Goal: Check status: Check status

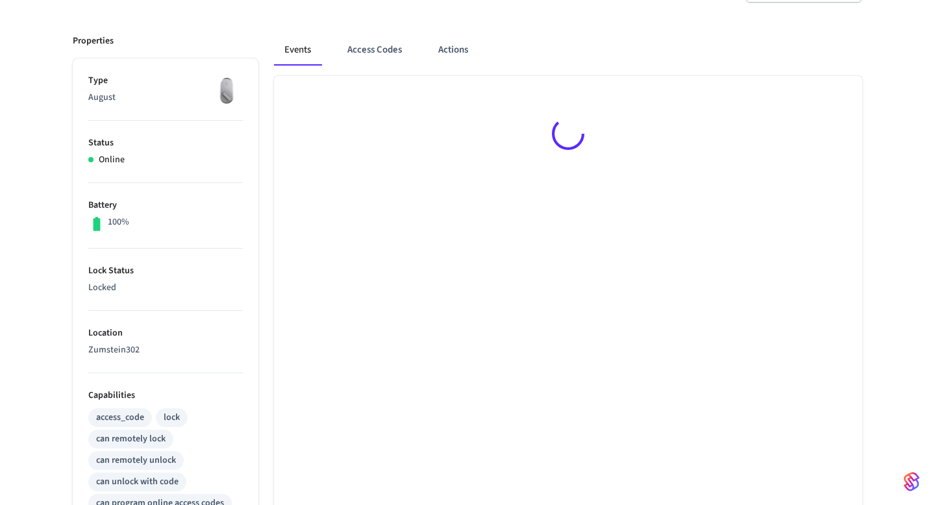
scroll to position [171, 0]
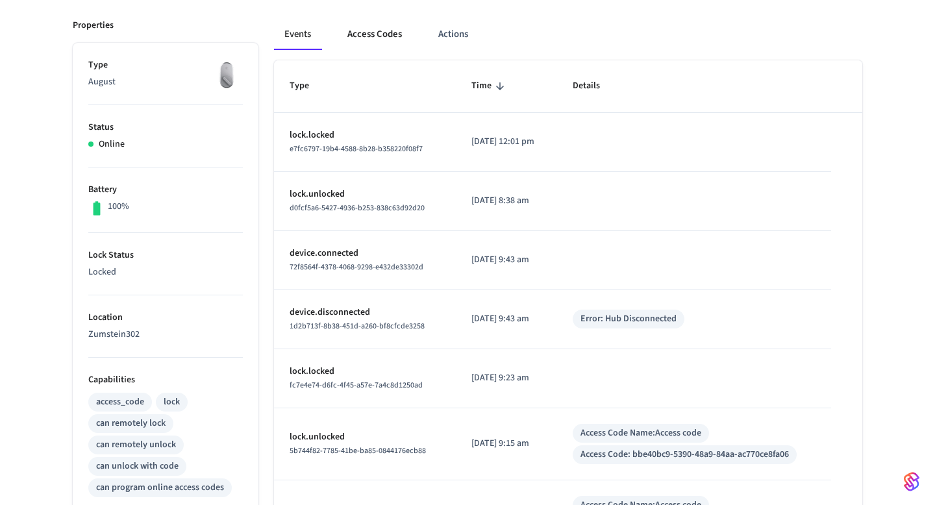
click at [388, 27] on button "Access Codes" at bounding box center [374, 34] width 75 height 31
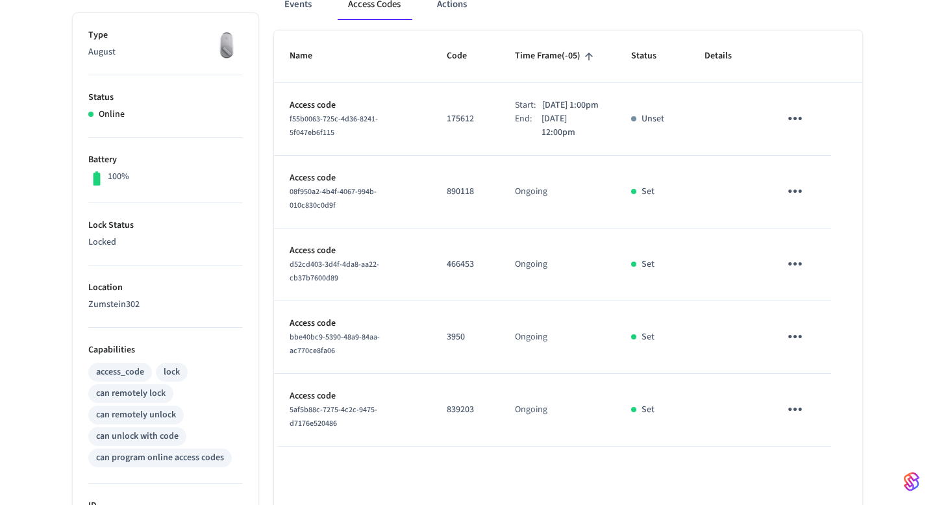
scroll to position [0, 0]
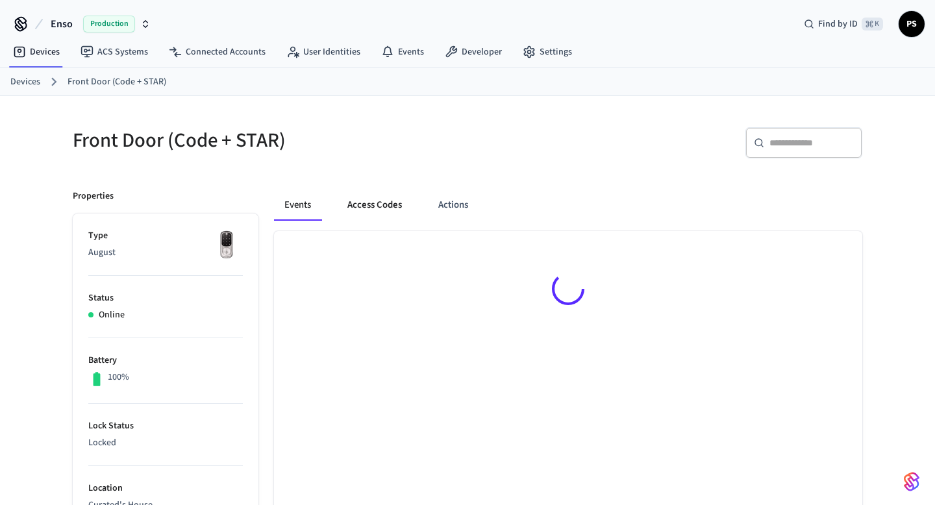
click at [378, 209] on button "Access Codes" at bounding box center [374, 205] width 75 height 31
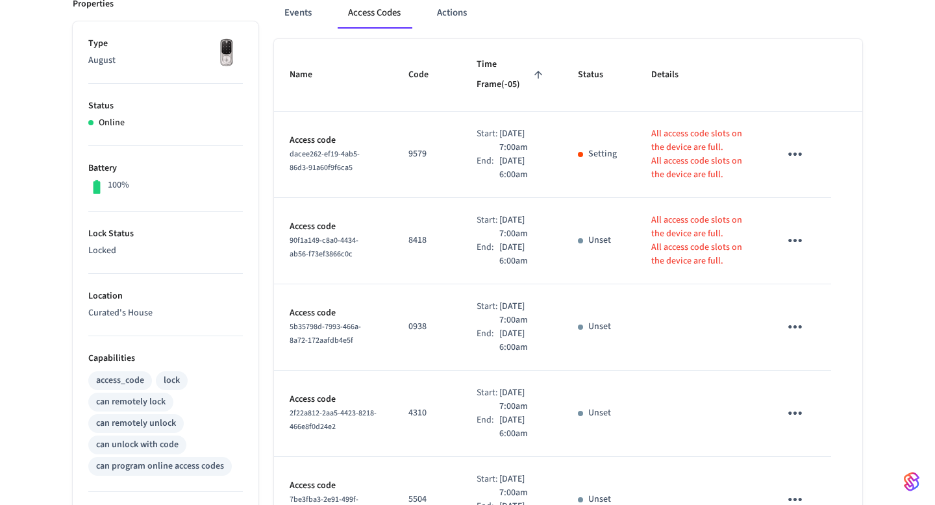
scroll to position [725, 0]
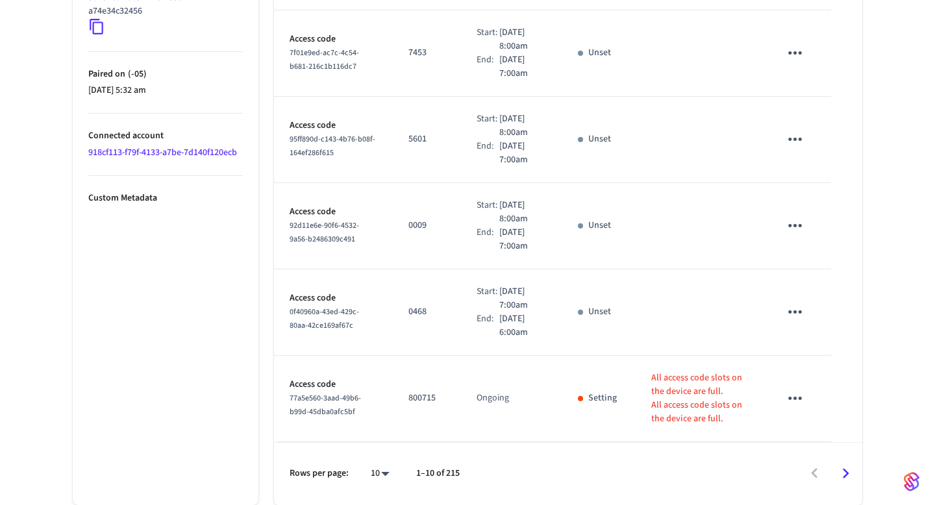
click at [382, 452] on li "All" at bounding box center [375, 467] width 34 height 34
type input "**"
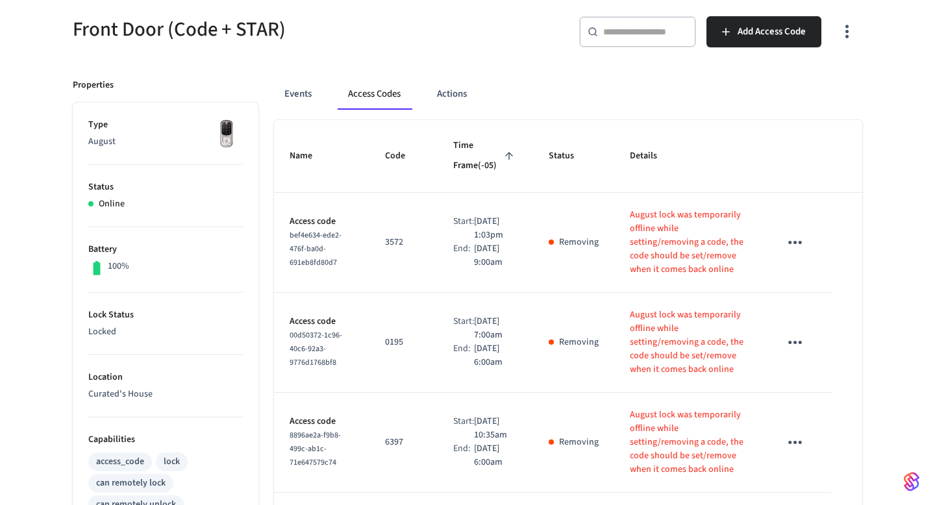
scroll to position [0, 0]
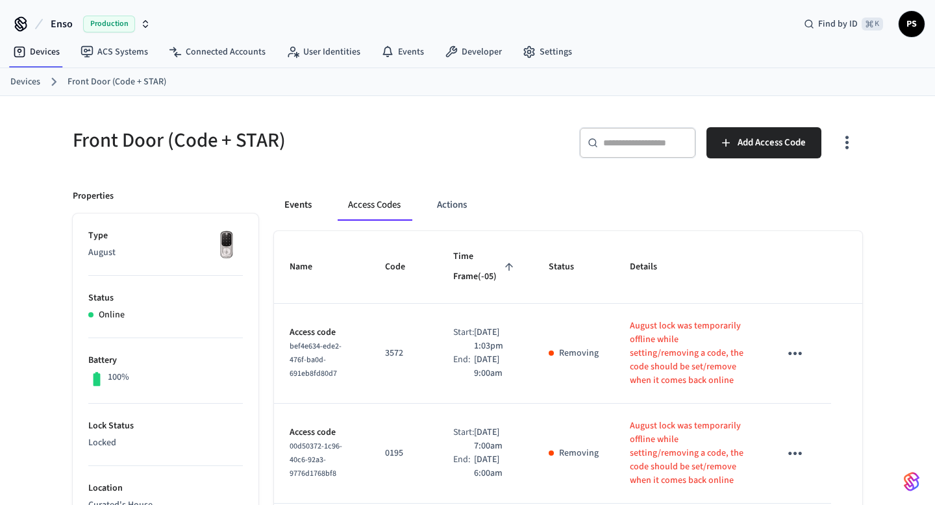
click at [311, 210] on button "Events" at bounding box center [298, 205] width 48 height 31
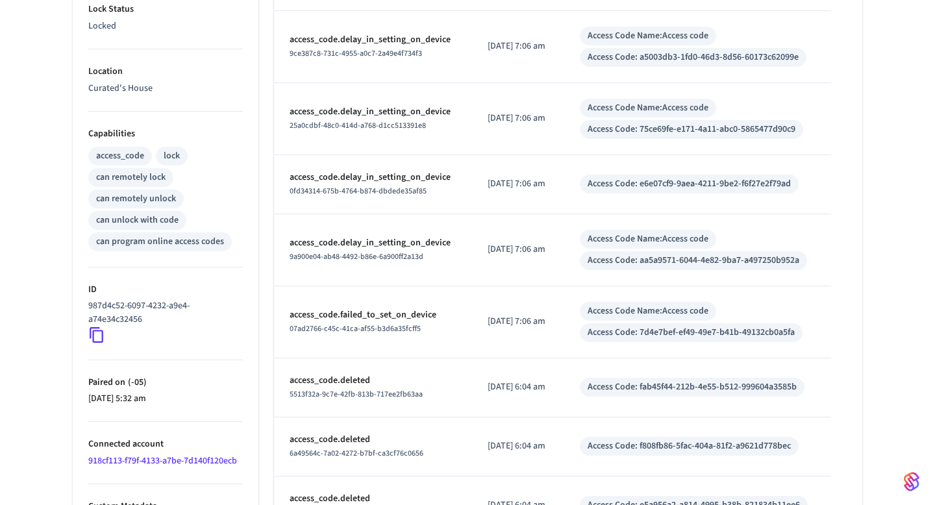
scroll to position [510, 0]
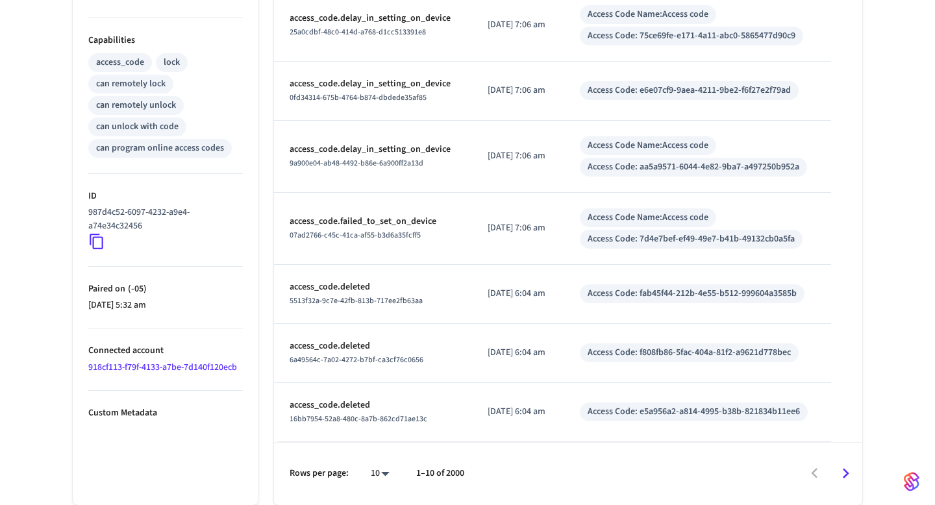
click at [378, 467] on li "100" at bounding box center [375, 467] width 34 height 34
type input "***"
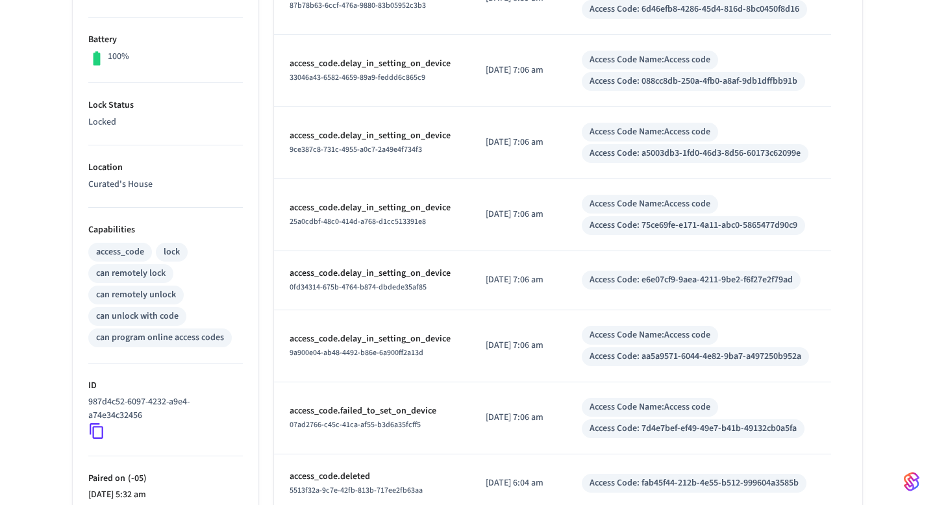
scroll to position [0, 0]
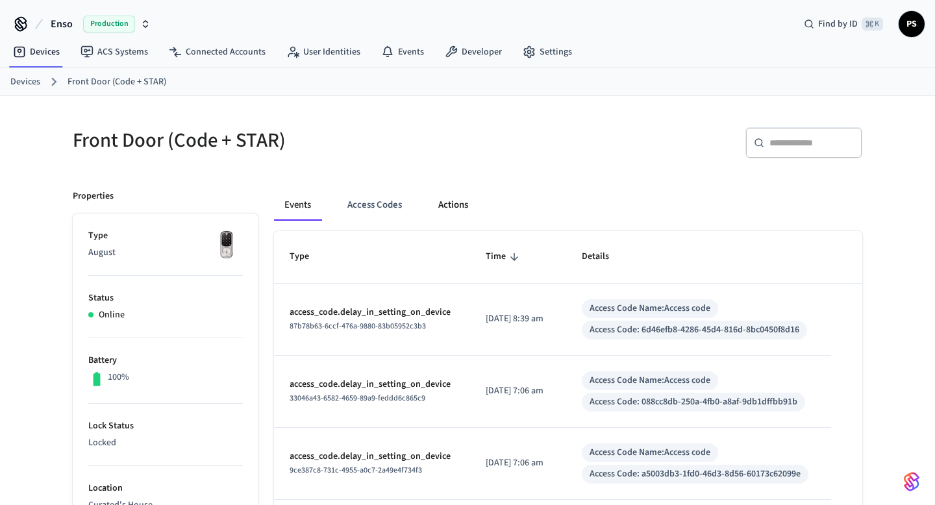
click at [440, 209] on button "Actions" at bounding box center [453, 205] width 51 height 31
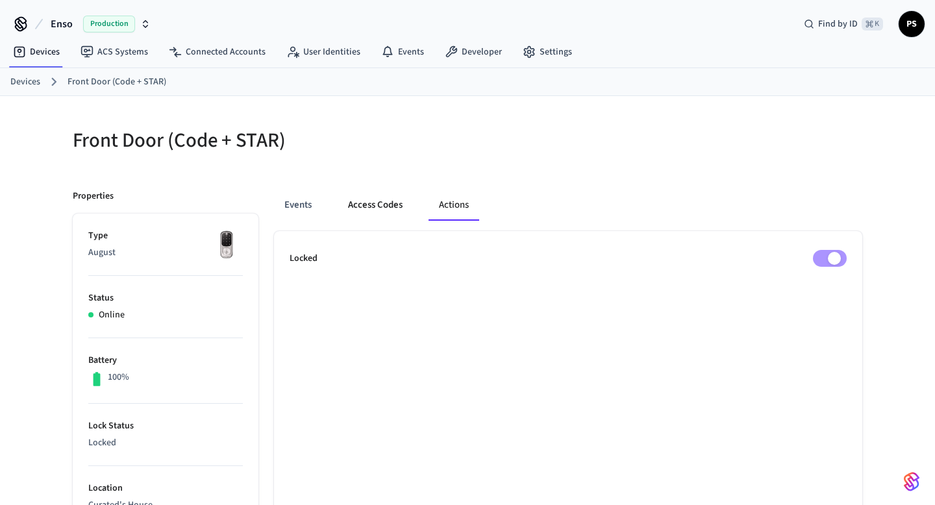
click at [386, 204] on button "Access Codes" at bounding box center [374, 205] width 75 height 31
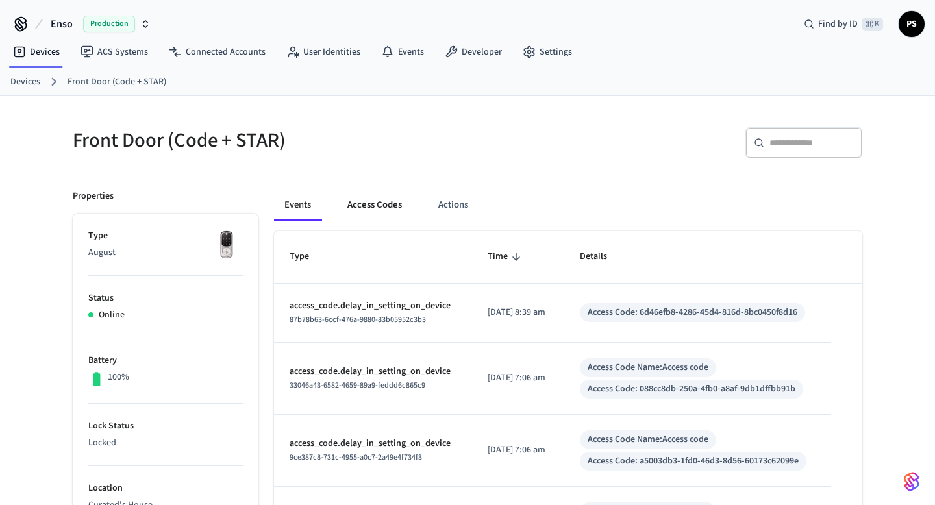
click at [387, 196] on button "Access Codes" at bounding box center [374, 205] width 75 height 31
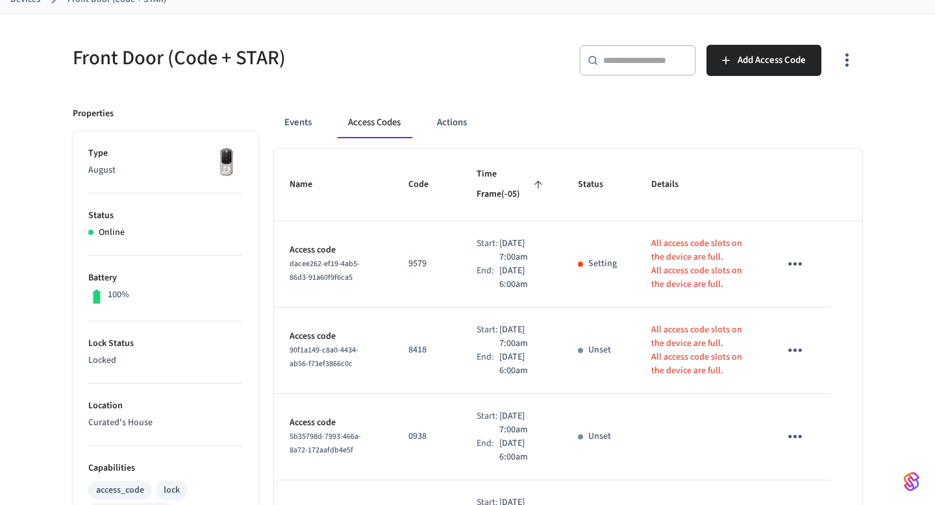
scroll to position [725, 0]
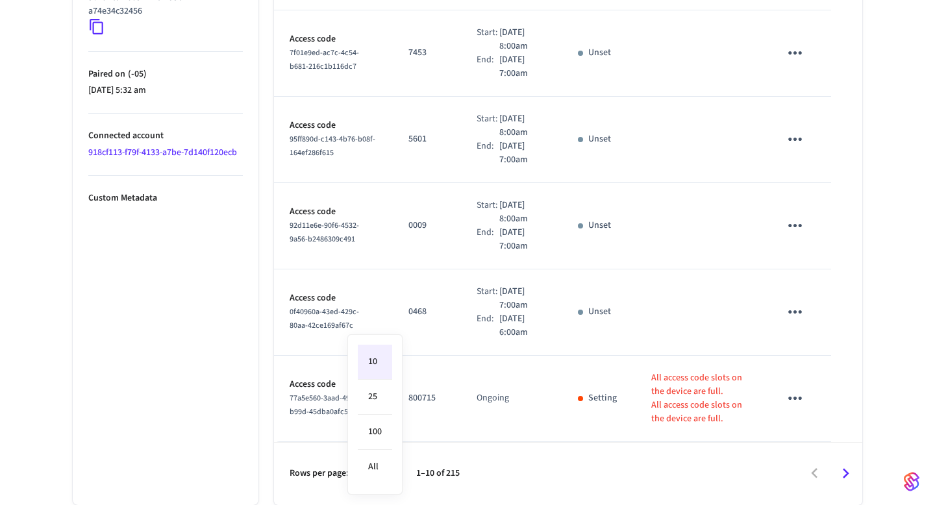
click at [385, 458] on li "All" at bounding box center [375, 467] width 34 height 34
type input "**"
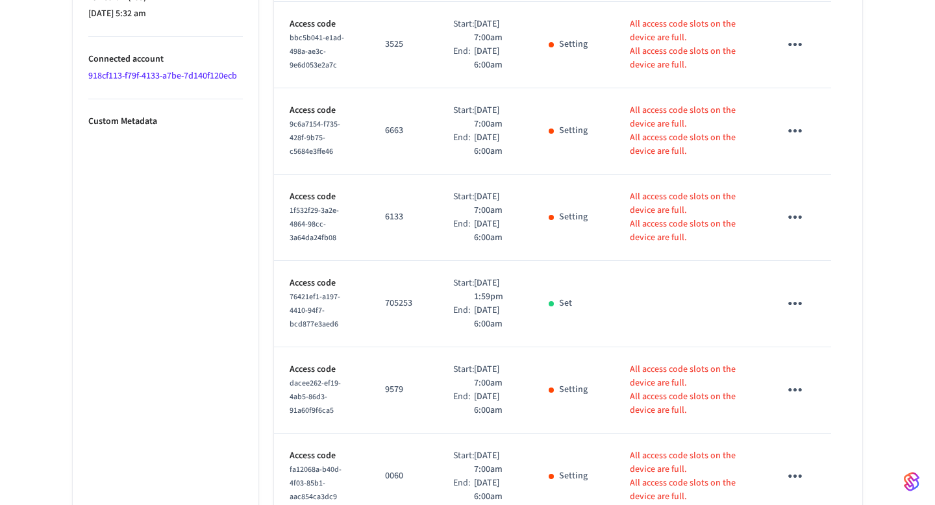
scroll to position [0, 0]
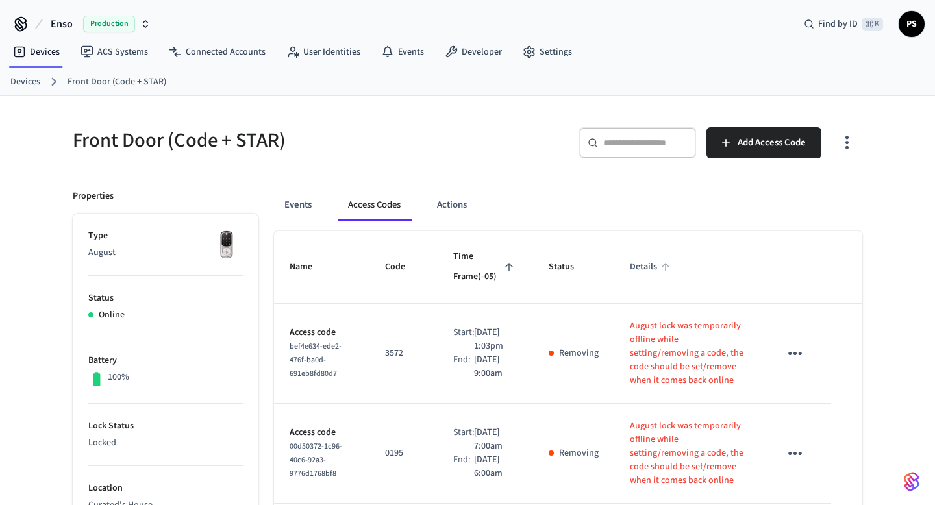
click at [654, 271] on span "Details" at bounding box center [652, 267] width 44 height 20
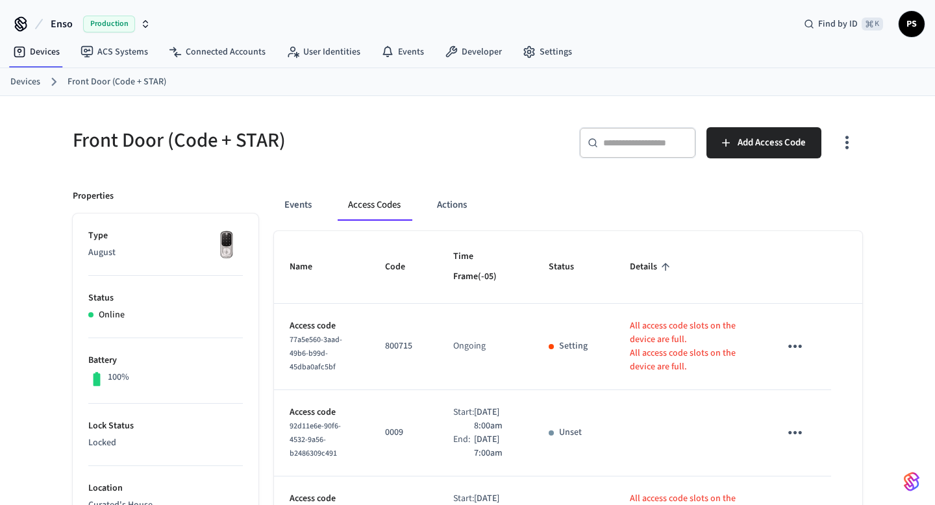
click at [654, 270] on span "Details" at bounding box center [652, 267] width 44 height 20
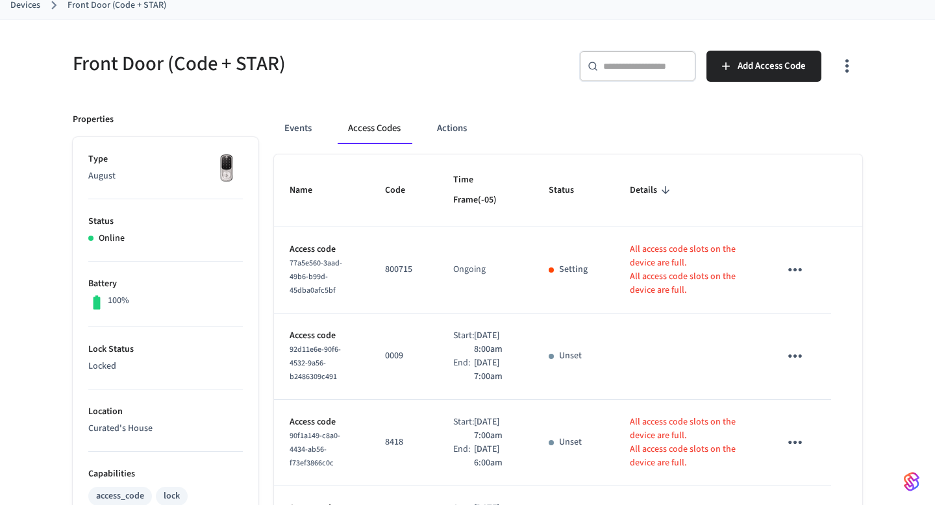
scroll to position [77, 0]
click at [663, 196] on span "Details" at bounding box center [652, 190] width 44 height 20
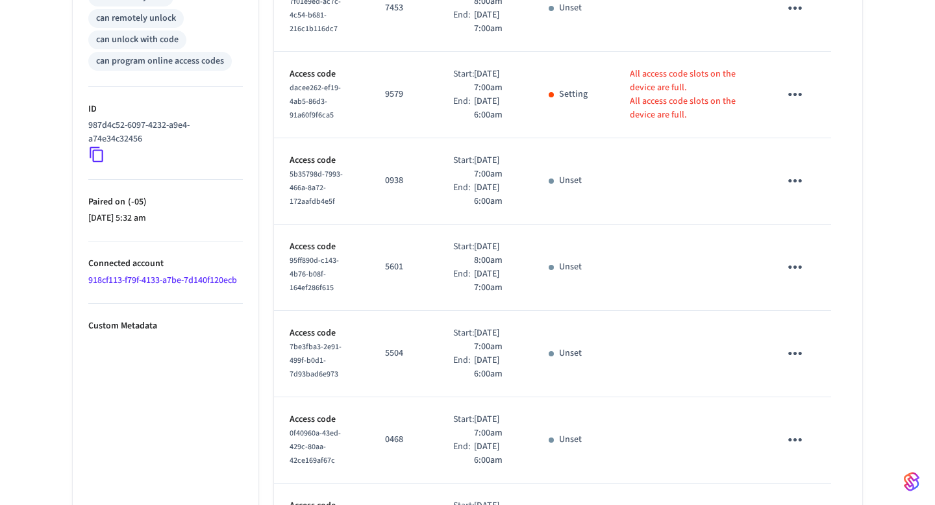
scroll to position [0, 0]
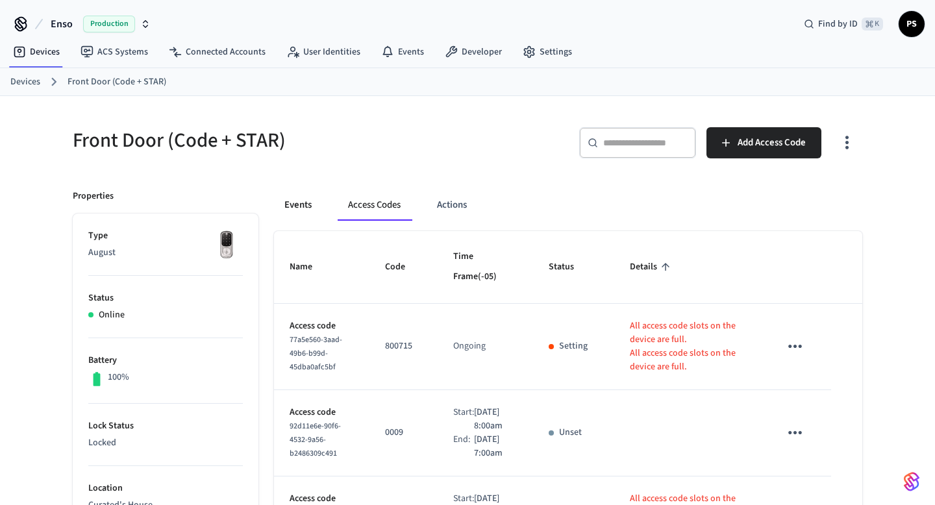
click at [298, 208] on button "Events" at bounding box center [298, 205] width 48 height 31
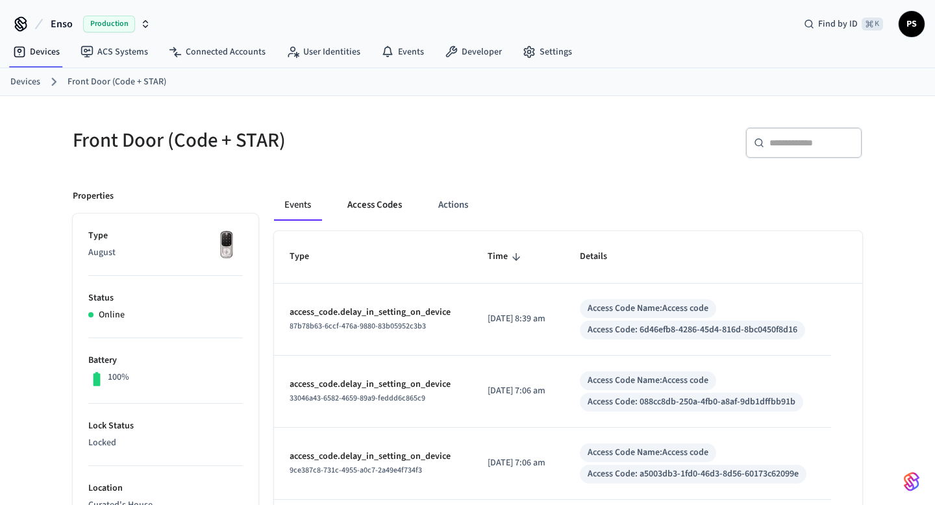
click at [387, 210] on button "Access Codes" at bounding box center [374, 205] width 75 height 31
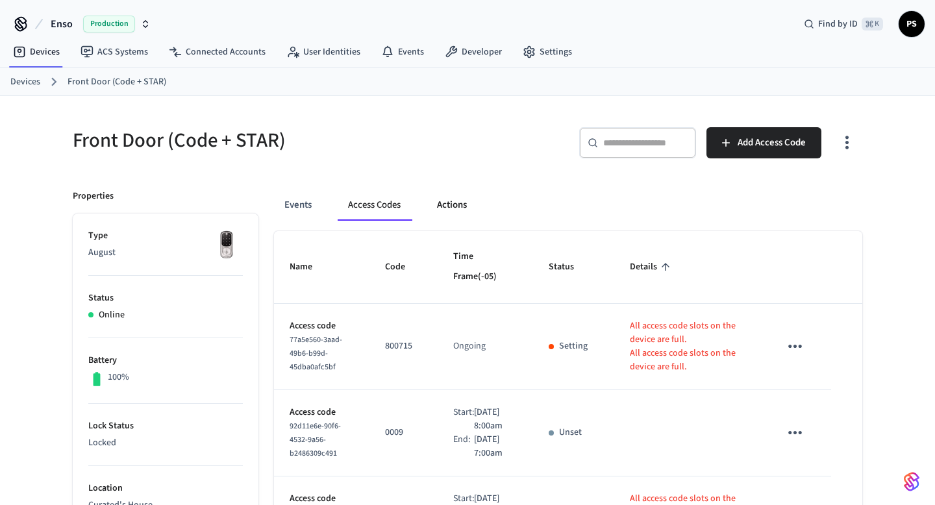
click at [465, 209] on button "Actions" at bounding box center [451, 205] width 51 height 31
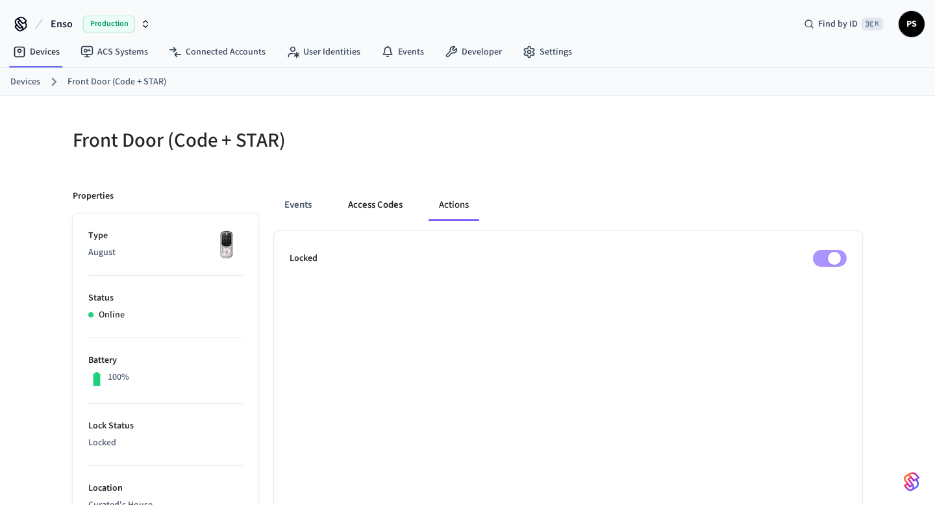
click at [371, 208] on button "Access Codes" at bounding box center [374, 205] width 75 height 31
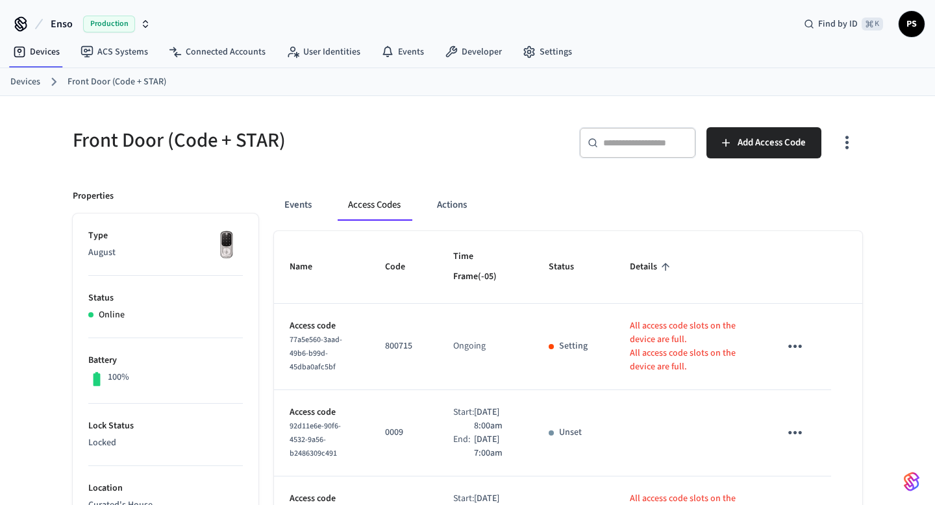
scroll to position [152, 0]
